Goal: Task Accomplishment & Management: Use online tool/utility

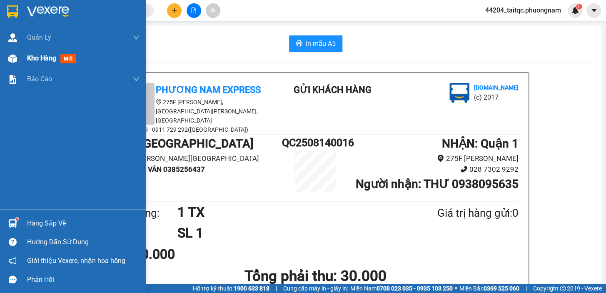
click at [35, 55] on span "Kho hàng" at bounding box center [41, 58] width 29 height 8
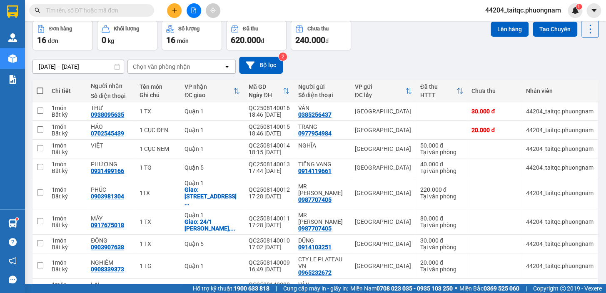
scroll to position [75, 0]
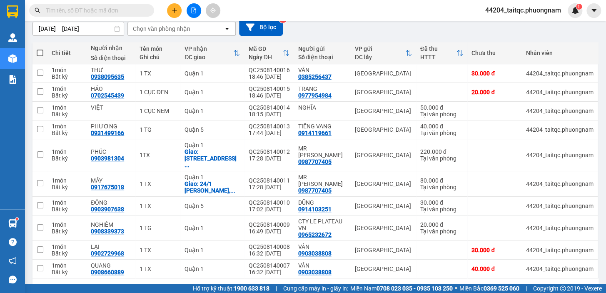
click at [40, 52] on span at bounding box center [40, 53] width 7 height 7
click at [40, 49] on input "checkbox" at bounding box center [40, 49] width 0 height 0
checkbox input "true"
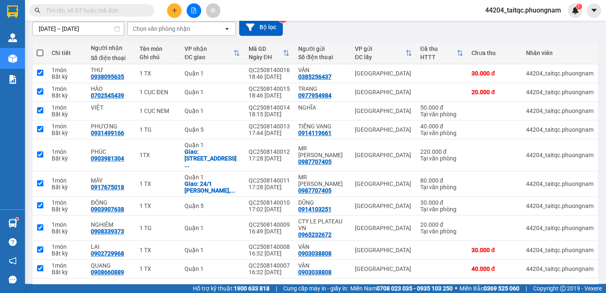
checkbox input "true"
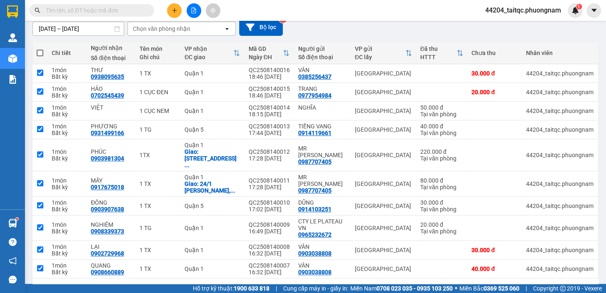
checkbox input "true"
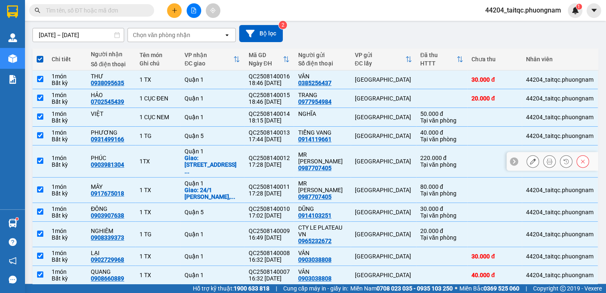
scroll to position [0, 0]
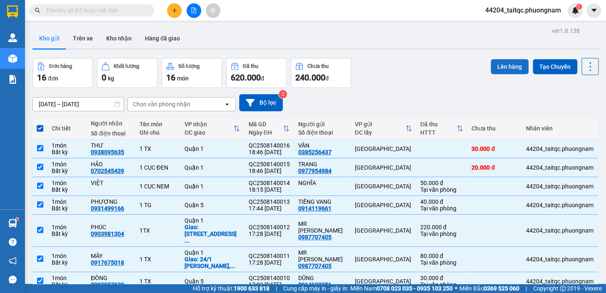
click at [497, 65] on button "Lên hàng" at bounding box center [510, 66] width 38 height 15
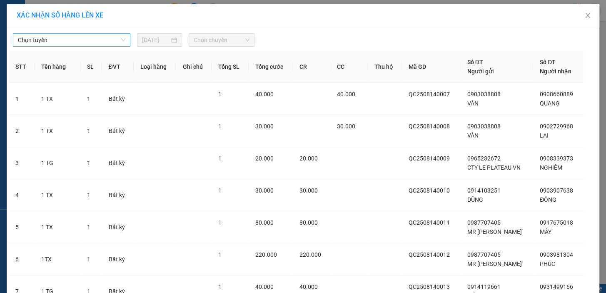
click at [66, 36] on span "Chọn tuyến" at bounding box center [71, 40] width 107 height 12
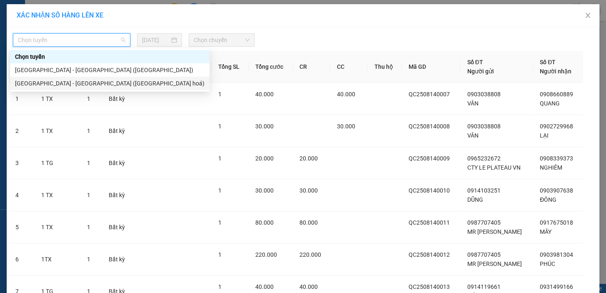
click at [65, 80] on div "[GEOGRAPHIC_DATA] - [GEOGRAPHIC_DATA] ([GEOGRAPHIC_DATA] hoá)" at bounding box center [110, 83] width 190 height 9
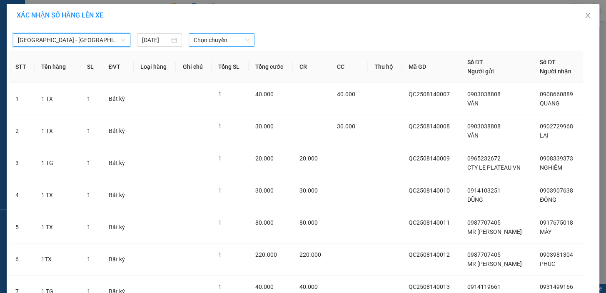
click at [229, 40] on span "Chọn chuyến" at bounding box center [222, 40] width 56 height 12
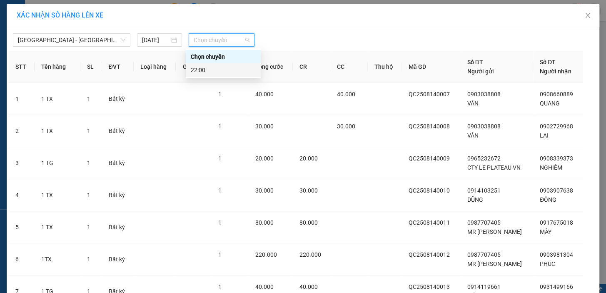
click at [216, 68] on div "22:00" at bounding box center [223, 69] width 65 height 9
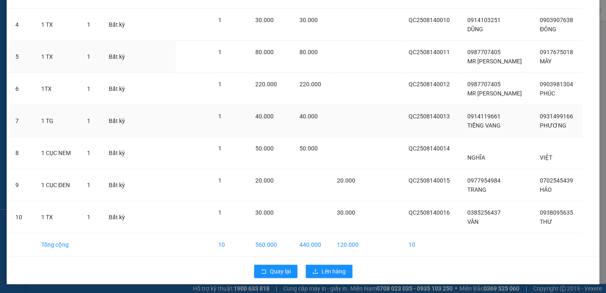
scroll to position [176, 0]
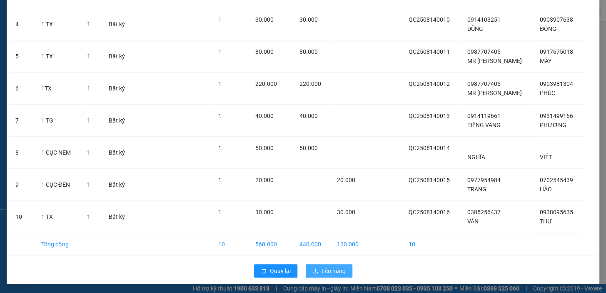
click at [337, 270] on span "Lên hàng" at bounding box center [334, 270] width 24 height 9
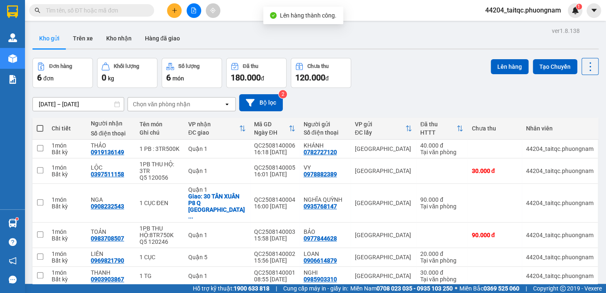
click at [36, 130] on th at bounding box center [39, 128] width 15 height 22
click at [42, 129] on span at bounding box center [40, 128] width 7 height 7
click at [40, 124] on input "checkbox" at bounding box center [40, 124] width 0 height 0
checkbox input "true"
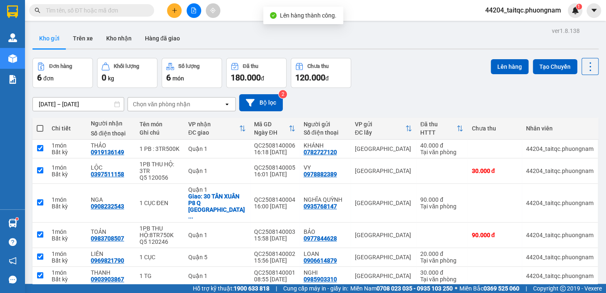
checkbox input "true"
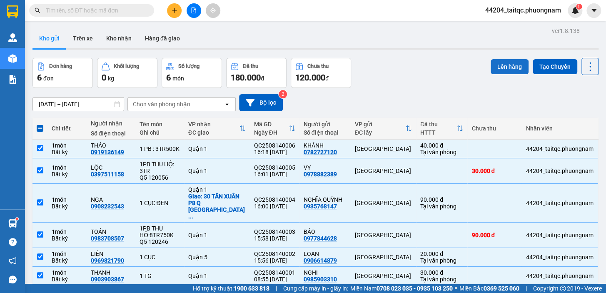
click at [505, 67] on button "Lên hàng" at bounding box center [510, 66] width 38 height 15
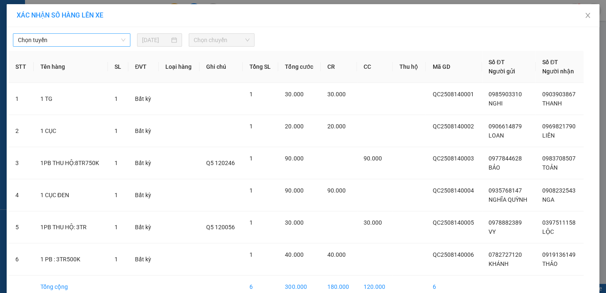
click at [73, 40] on span "Chọn tuyến" at bounding box center [71, 40] width 107 height 12
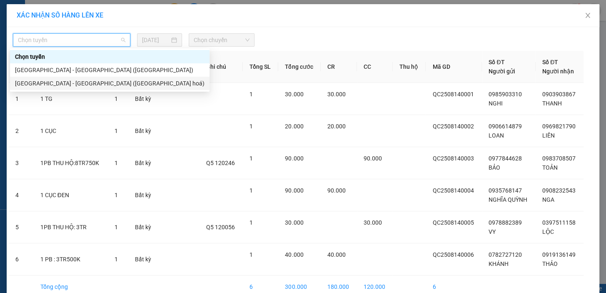
click at [76, 82] on div "[GEOGRAPHIC_DATA] - [GEOGRAPHIC_DATA] ([GEOGRAPHIC_DATA] hoá)" at bounding box center [110, 83] width 190 height 9
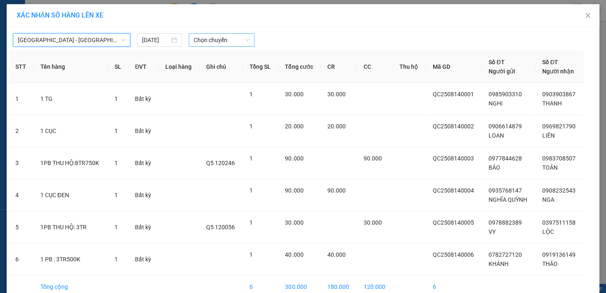
click at [206, 39] on span "Chọn chuyến" at bounding box center [222, 40] width 56 height 12
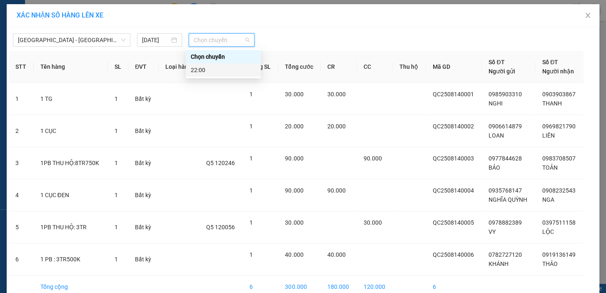
click at [210, 74] on div "22:00" at bounding box center [223, 69] width 65 height 9
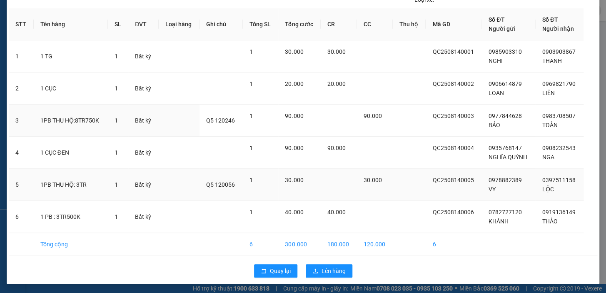
scroll to position [48, 0]
click at [340, 268] on span "Lên hàng" at bounding box center [334, 270] width 24 height 9
